Goal: Transaction & Acquisition: Obtain resource

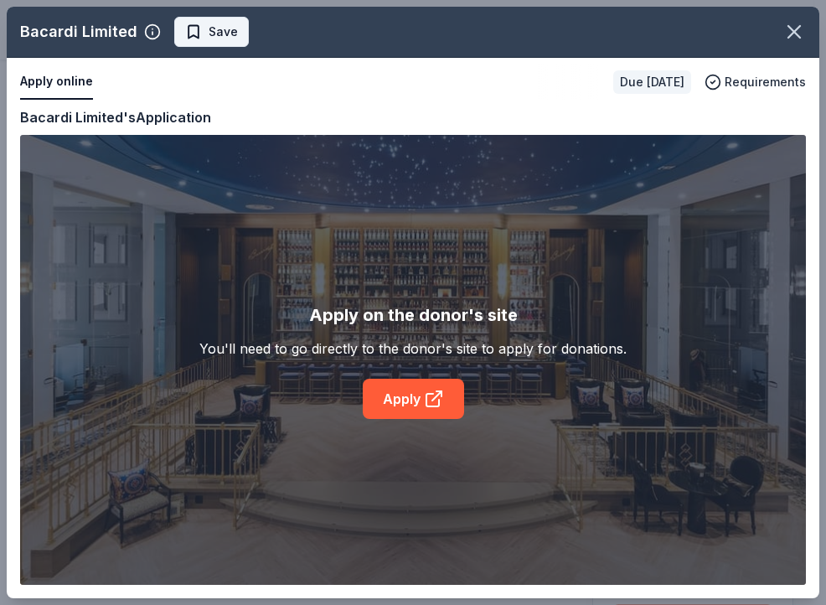
scroll to position [763, 0]
click at [222, 25] on span "Save" at bounding box center [223, 32] width 29 height 20
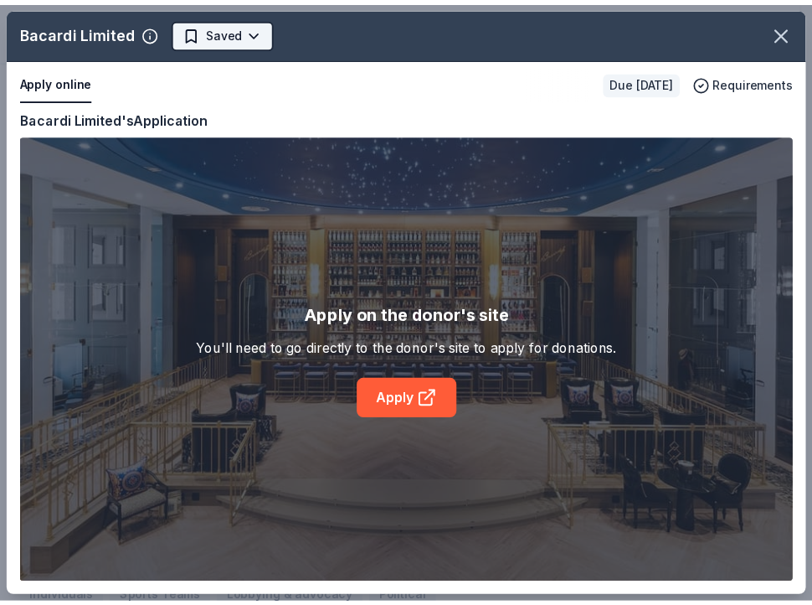
scroll to position [0, 0]
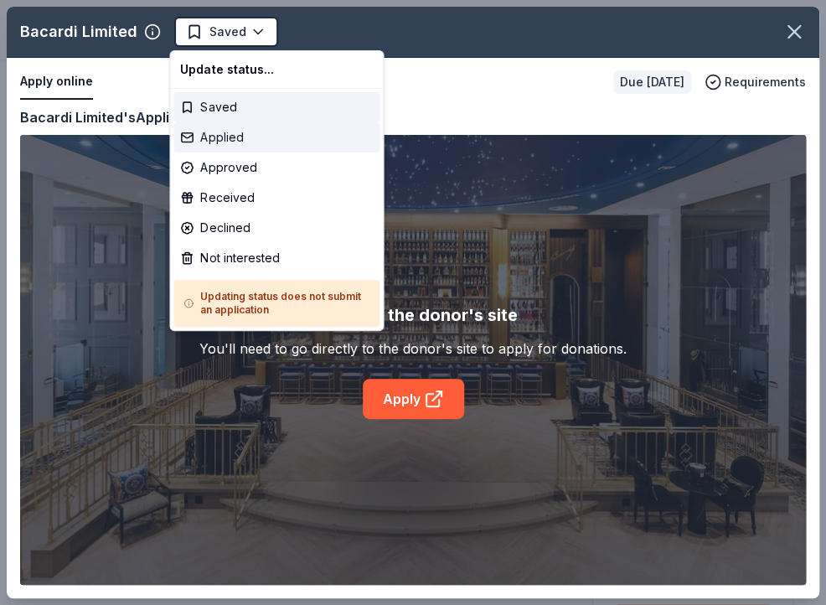
click at [228, 137] on div "Applied" at bounding box center [276, 137] width 206 height 30
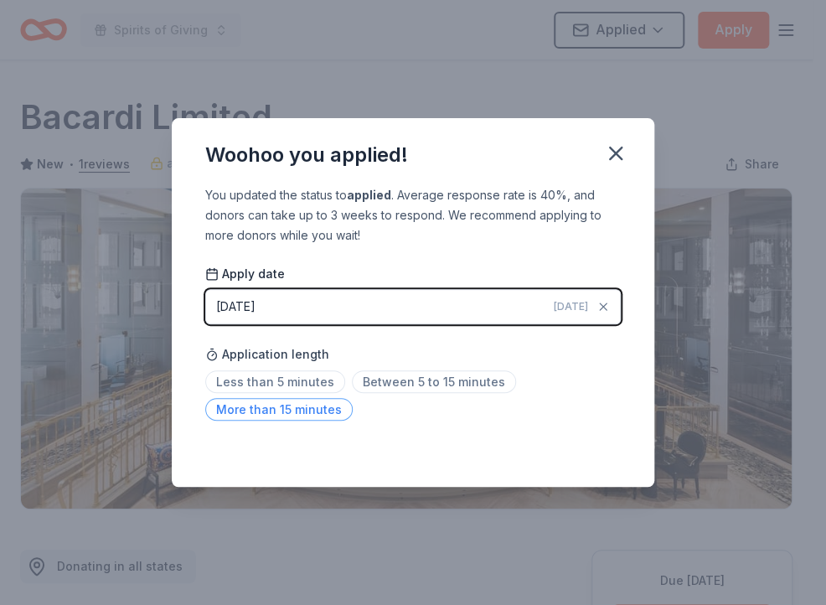
click at [312, 406] on span "More than 15 minutes" at bounding box center [278, 409] width 147 height 23
click at [616, 152] on icon "button" at bounding box center [615, 153] width 23 height 23
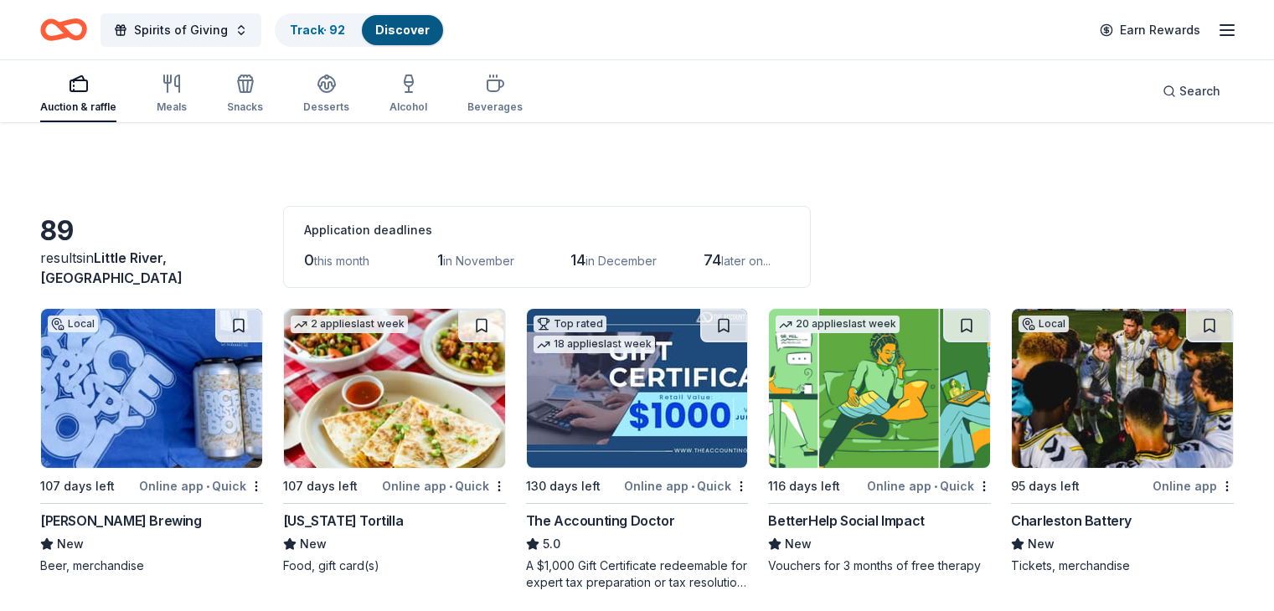
scroll to position [3568, 0]
